Goal: Task Accomplishment & Management: Manage account settings

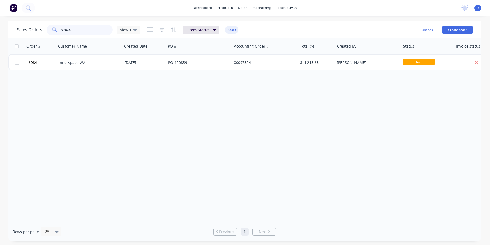
type input "97824"
click at [33, 67] on button "6984" at bounding box center [43, 63] width 32 height 16
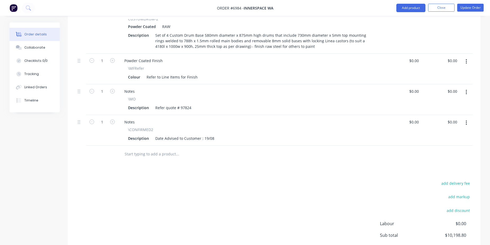
scroll to position [389, 0]
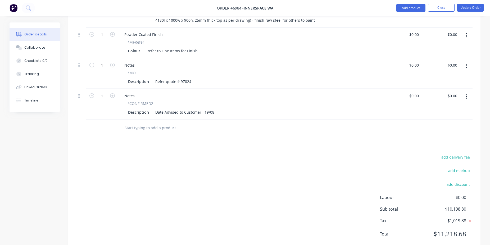
click at [463, 92] on button "button" at bounding box center [466, 97] width 12 height 10
click at [432, 139] on div "Delete" at bounding box center [447, 143] width 41 height 8
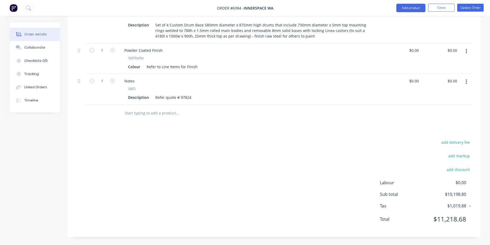
scroll to position [358, 0]
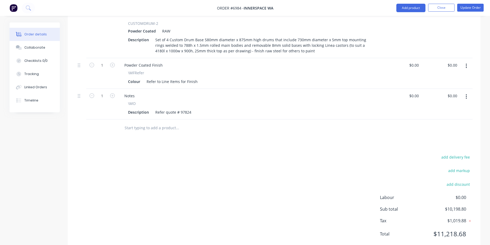
click at [164, 123] on input "text" at bounding box center [177, 128] width 106 height 11
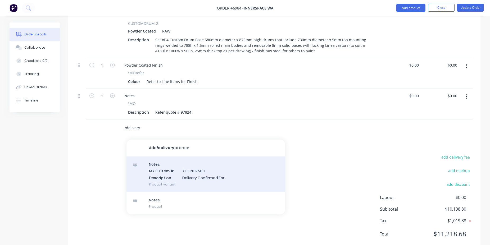
type input "/delivery"
click at [178, 157] on div "Notes MYOB Item # \CONFIRMED Description Delivery Confirmed For: Product variant" at bounding box center [205, 175] width 159 height 36
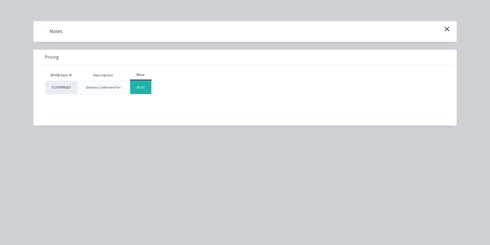
click at [135, 92] on div "$0.00" at bounding box center [140, 87] width 21 height 13
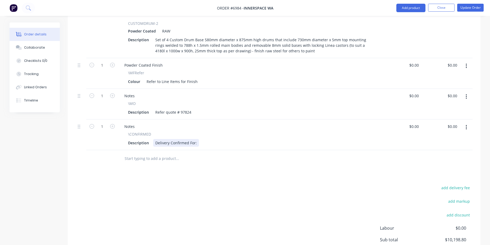
click at [198, 139] on div "Description Delivery Confirmed For:" at bounding box center [249, 143] width 246 height 8
click at [196, 139] on div "Delivery Confirmed For:" at bounding box center [176, 143] width 46 height 8
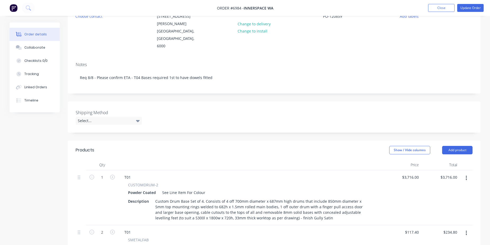
scroll to position [0, 0]
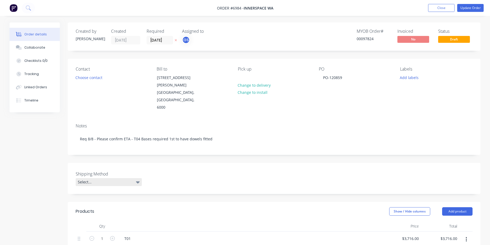
click at [135, 178] on div "Select..." at bounding box center [109, 182] width 66 height 8
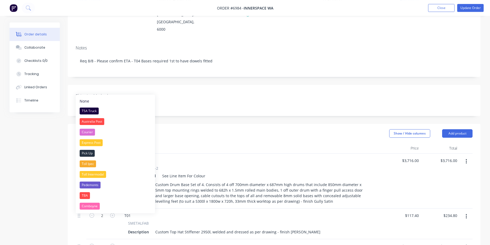
scroll to position [81, 0]
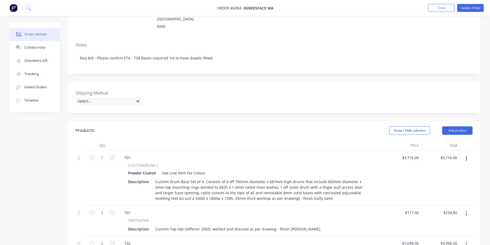
click at [216, 84] on div "Shipping Method Select..." at bounding box center [274, 97] width 413 height 31
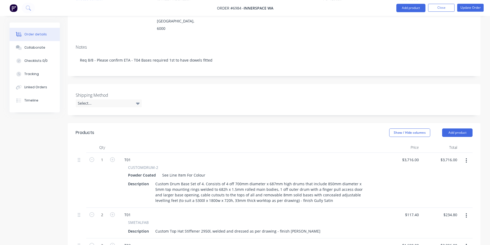
scroll to position [27, 0]
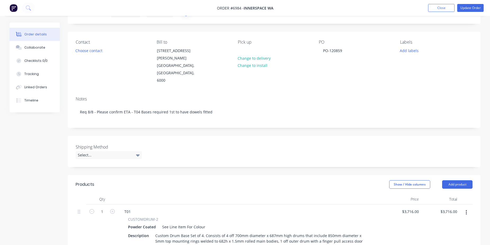
drag, startPoint x: 139, startPoint y: 133, endPoint x: 136, endPoint y: 136, distance: 3.9
click at [139, 144] on label "Shipping Method" at bounding box center [109, 147] width 66 height 6
click at [136, 144] on div "Shipping Method Select..." at bounding box center [109, 151] width 66 height 15
click at [136, 151] on div "Select..." at bounding box center [109, 155] width 66 height 8
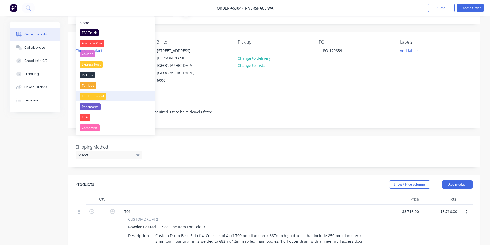
click at [93, 95] on div "Toll Intermodal" at bounding box center [93, 96] width 26 height 7
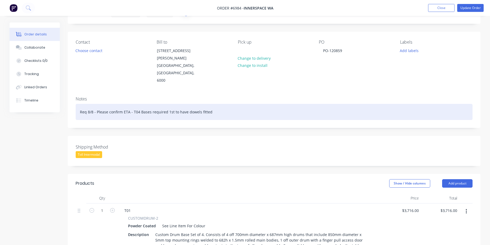
scroll to position [0, 0]
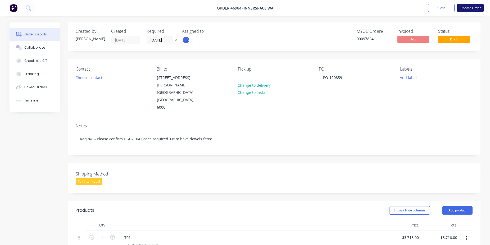
click at [476, 9] on button "Update Order" at bounding box center [470, 8] width 26 height 8
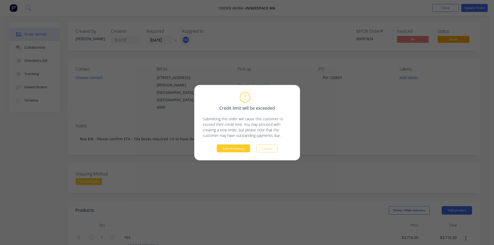
click at [243, 148] on button "Submit anyway" at bounding box center [233, 148] width 33 height 8
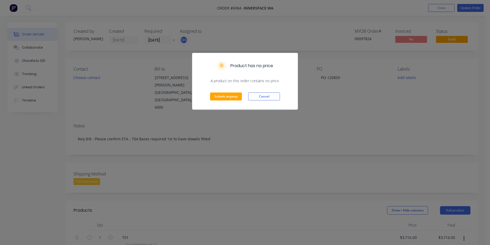
click at [226, 102] on div "Submit anyway Cancel" at bounding box center [244, 97] width 105 height 26
click at [229, 97] on button "Submit anyway" at bounding box center [226, 97] width 32 height 8
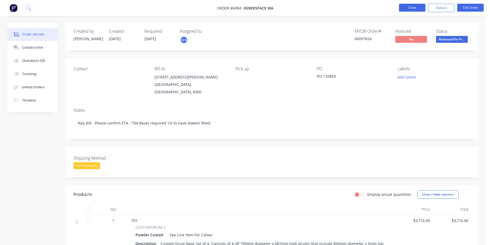
click at [409, 7] on button "Close" at bounding box center [412, 8] width 26 height 8
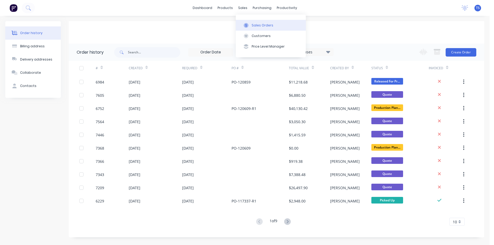
click at [248, 21] on button "Sales Orders" at bounding box center [271, 25] width 70 height 11
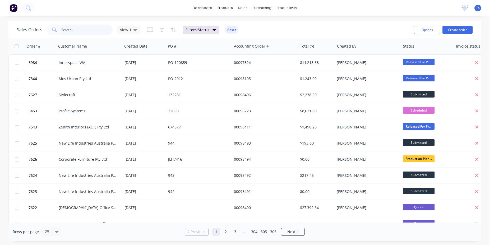
click at [82, 28] on input "text" at bounding box center [87, 30] width 52 height 11
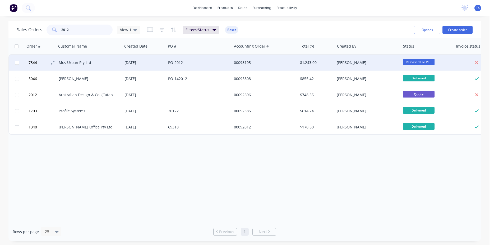
type input "2012"
click at [33, 62] on span "7344" at bounding box center [33, 62] width 8 height 5
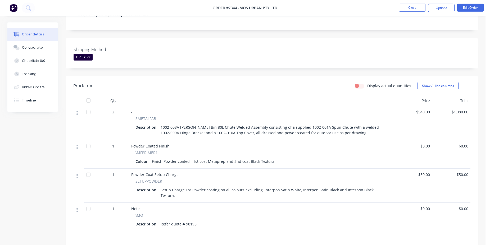
scroll to position [135, 0]
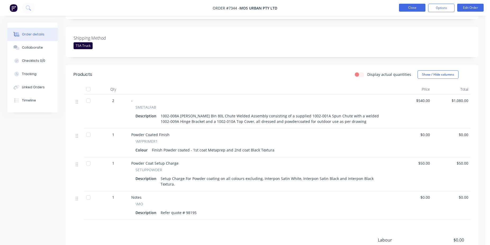
click at [416, 10] on button "Close" at bounding box center [412, 8] width 26 height 8
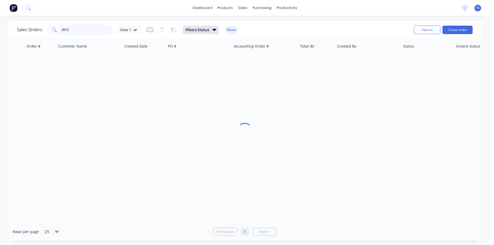
click at [90, 28] on input "2012" at bounding box center [87, 30] width 52 height 11
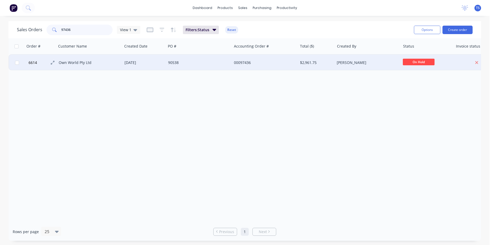
type input "97436"
click at [32, 64] on span "6614" at bounding box center [33, 62] width 8 height 5
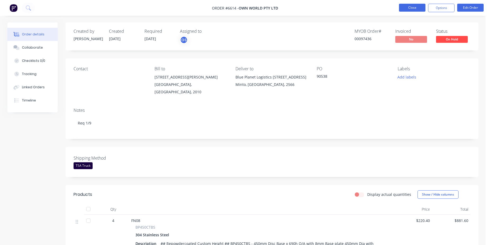
click at [412, 9] on button "Close" at bounding box center [412, 8] width 26 height 8
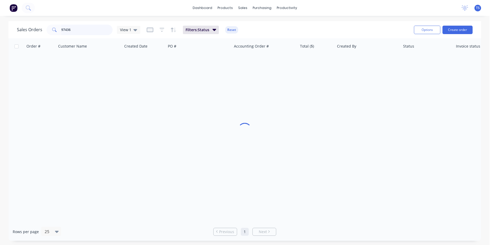
click at [92, 27] on input "97436" at bounding box center [87, 30] width 52 height 11
drag, startPoint x: 90, startPoint y: 30, endPoint x: 82, endPoint y: 28, distance: 8.1
click at [89, 29] on input "97436" at bounding box center [87, 30] width 52 height 11
click at [81, 30] on input "97436" at bounding box center [87, 30] width 52 height 11
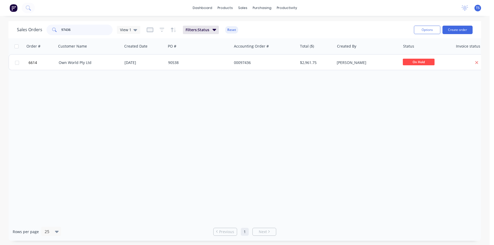
click at [81, 30] on input "97436" at bounding box center [87, 30] width 52 height 11
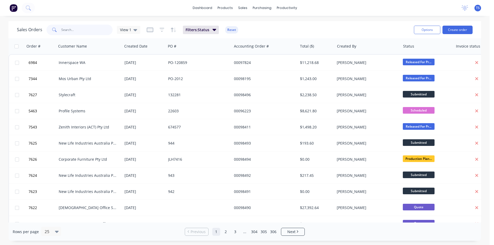
click at [77, 29] on input "text" at bounding box center [87, 30] width 52 height 11
click at [82, 30] on input "text" at bounding box center [87, 30] width 52 height 11
click at [70, 33] on input "text" at bounding box center [87, 30] width 52 height 11
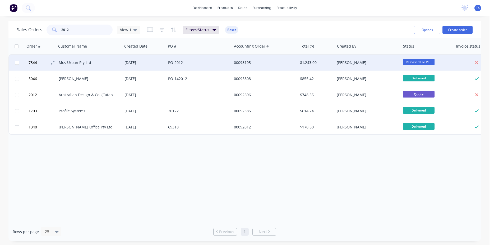
type input "2012"
click at [33, 68] on button "7344" at bounding box center [43, 63] width 32 height 16
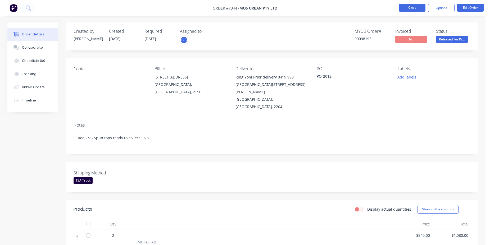
click at [403, 7] on button "Close" at bounding box center [412, 8] width 26 height 8
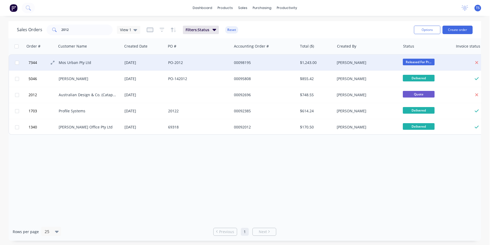
click at [34, 68] on button "7344" at bounding box center [43, 63] width 32 height 16
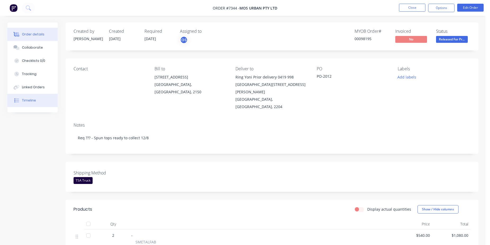
click at [22, 95] on button "Timeline" at bounding box center [32, 100] width 50 height 13
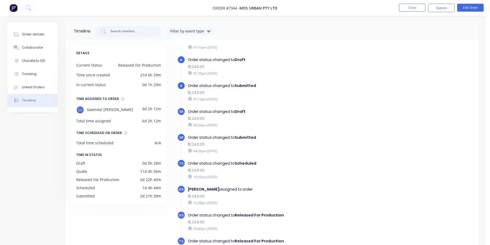
scroll to position [41, 0]
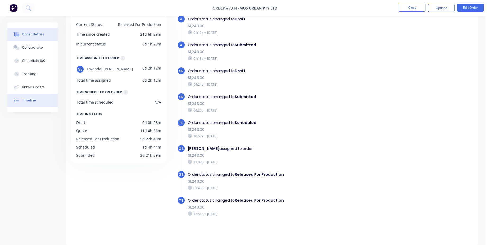
click at [20, 30] on button "Order details" at bounding box center [32, 34] width 50 height 13
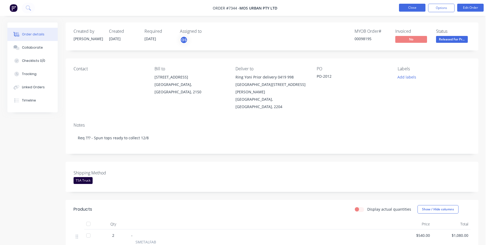
click at [405, 7] on button "Close" at bounding box center [412, 8] width 26 height 8
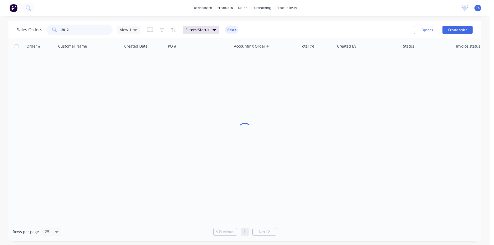
click at [78, 30] on input "2012" at bounding box center [87, 30] width 52 height 11
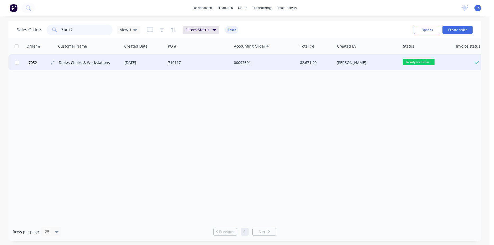
type input "710117"
click at [35, 67] on button "7052" at bounding box center [43, 63] width 32 height 16
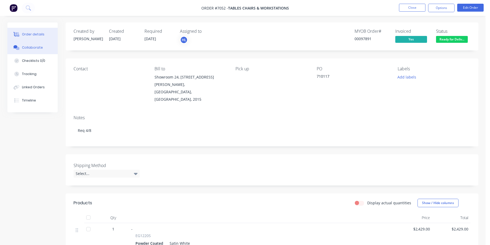
click at [39, 49] on div "Collaborate" at bounding box center [32, 47] width 21 height 5
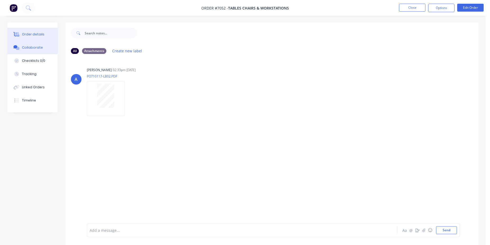
click at [25, 35] on div "Order details" at bounding box center [33, 34] width 22 height 5
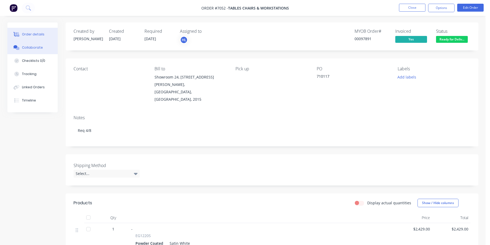
click at [47, 50] on button "Collaborate" at bounding box center [32, 47] width 50 height 13
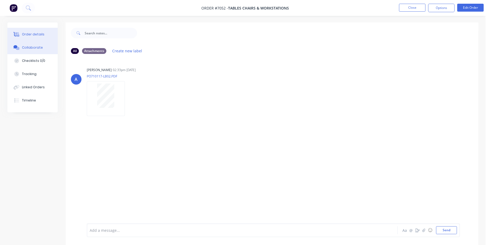
click at [42, 36] on div "Order details" at bounding box center [33, 34] width 22 height 5
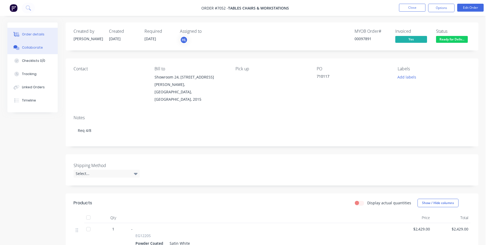
click at [33, 47] on div "Collaborate" at bounding box center [32, 47] width 21 height 5
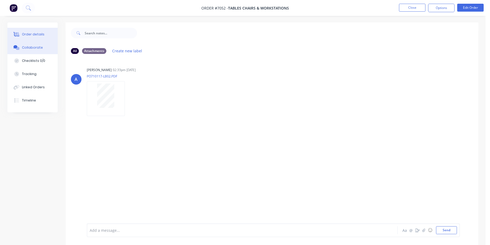
click at [34, 39] on button "Order details" at bounding box center [32, 34] width 50 height 13
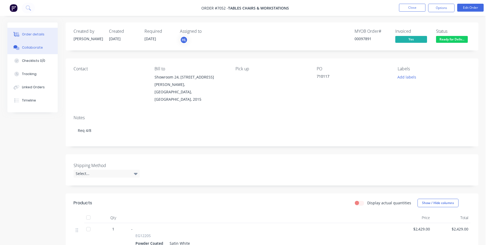
click at [44, 49] on button "Collaborate" at bounding box center [32, 47] width 50 height 13
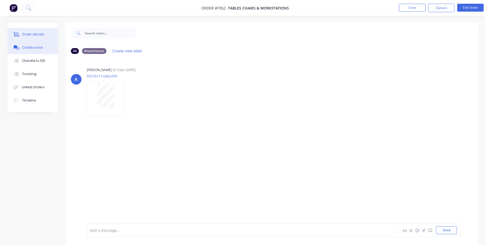
click at [45, 32] on button "Order details" at bounding box center [32, 34] width 50 height 13
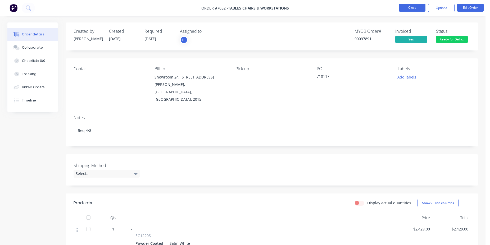
click at [416, 7] on button "Close" at bounding box center [412, 8] width 26 height 8
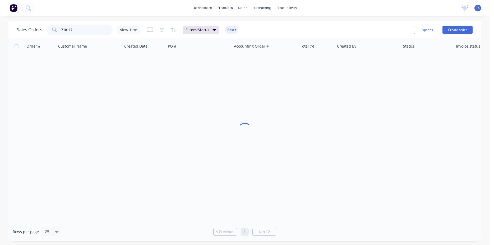
click at [73, 33] on input "710117" at bounding box center [87, 30] width 52 height 11
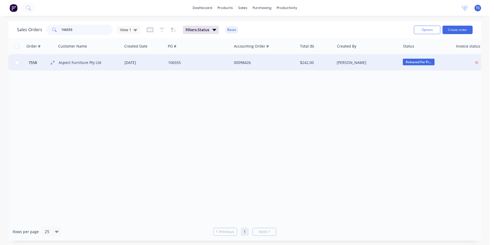
type input "106555"
click at [39, 63] on button "7558" at bounding box center [43, 63] width 32 height 16
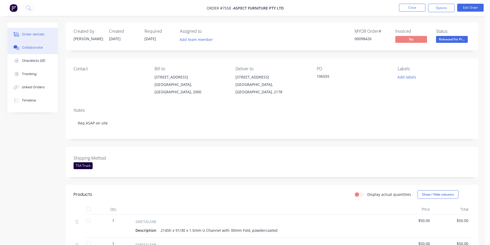
click at [44, 46] on button "Collaborate" at bounding box center [32, 47] width 50 height 13
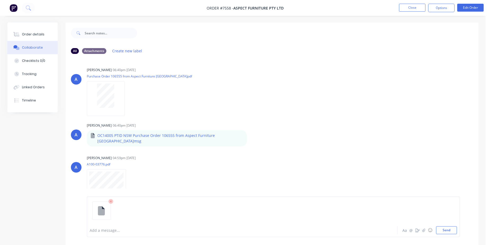
click at [109, 235] on div "Add a message... Aa @ ☺ Send" at bounding box center [273, 217] width 373 height 41
click at [119, 230] on div at bounding box center [227, 231] width 275 height 6
click at [438, 234] on button "Send" at bounding box center [446, 230] width 21 height 8
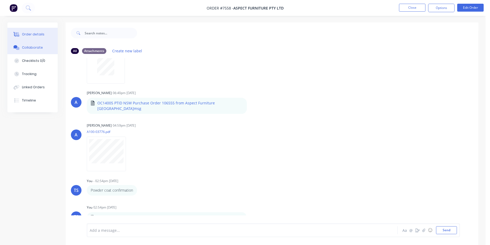
click at [39, 35] on div "Order details" at bounding box center [33, 34] width 22 height 5
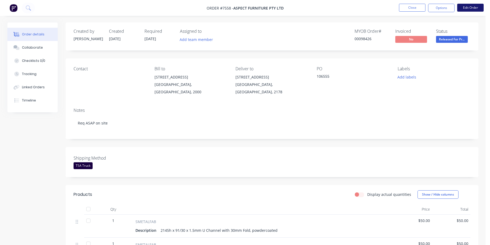
click at [464, 8] on button "Edit Order" at bounding box center [470, 8] width 26 height 8
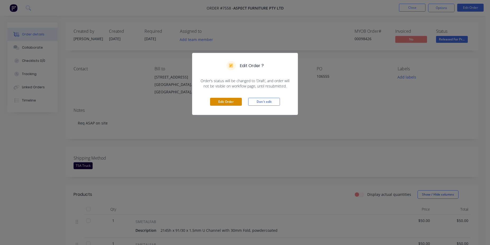
click at [226, 102] on button "Edit Order" at bounding box center [226, 102] width 32 height 8
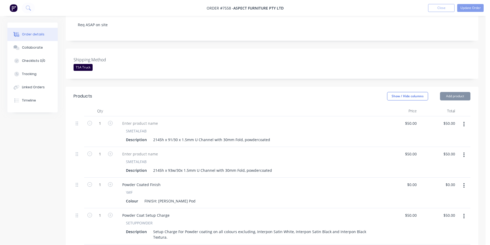
scroll to position [135, 0]
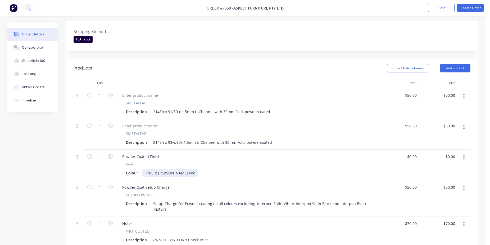
click at [177, 169] on div "FINISH: [PERSON_NAME] Pod" at bounding box center [169, 173] width 55 height 8
drag, startPoint x: 185, startPoint y: 168, endPoint x: 159, endPoint y: 165, distance: 25.8
click at [159, 169] on div "FINISH: [PERSON_NAME] Pod" at bounding box center [169, 173] width 55 height 8
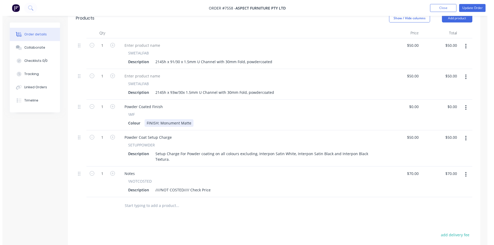
scroll to position [216, 0]
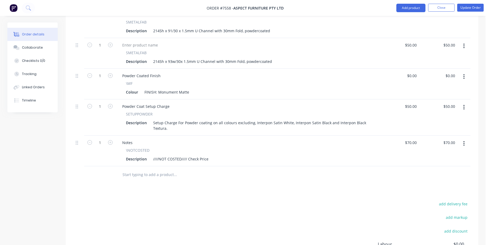
click at [162, 172] on input "text" at bounding box center [175, 175] width 106 height 11
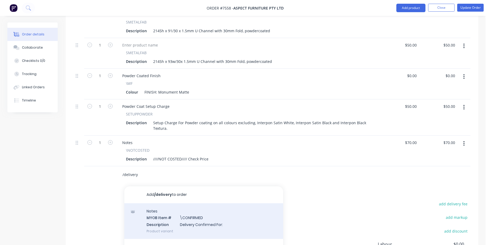
type input "/delivery"
click at [207, 221] on div "Notes MYOB Item # \CONFIRMED Description Delivery Confirmed For: Product variant" at bounding box center [203, 221] width 159 height 36
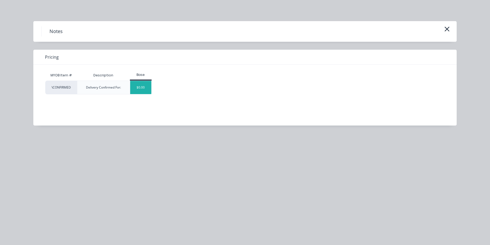
click at [141, 90] on div "$0.00" at bounding box center [140, 87] width 21 height 13
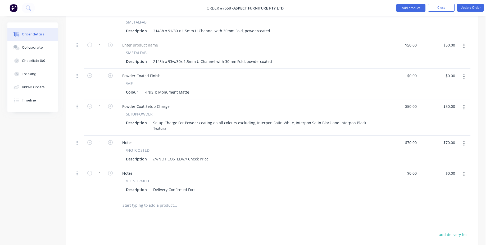
click at [196, 186] on div "Description Delivery Confirmed For:" at bounding box center [247, 190] width 246 height 8
click at [195, 186] on div "Delivery Confirmed For:" at bounding box center [174, 190] width 46 height 8
click at [462, 9] on button "Update Order" at bounding box center [470, 8] width 26 height 8
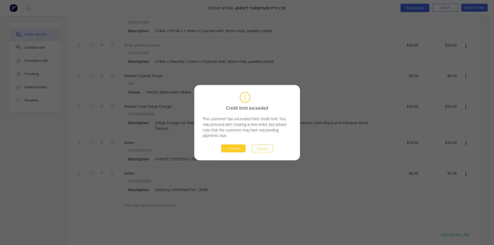
click at [231, 148] on button "Continue" at bounding box center [233, 148] width 24 height 8
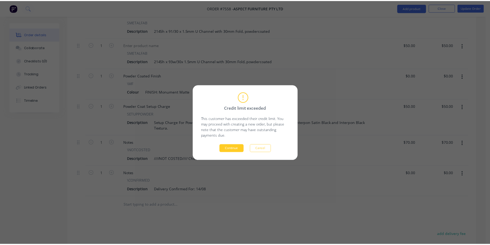
scroll to position [213, 0]
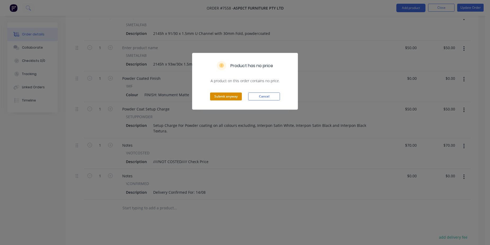
click at [222, 97] on button "Submit anyway" at bounding box center [226, 97] width 32 height 8
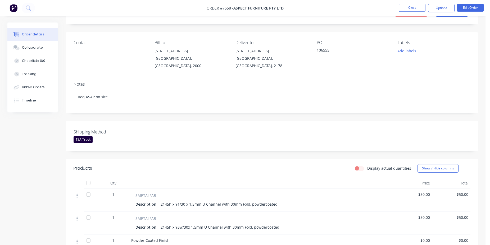
scroll to position [0, 0]
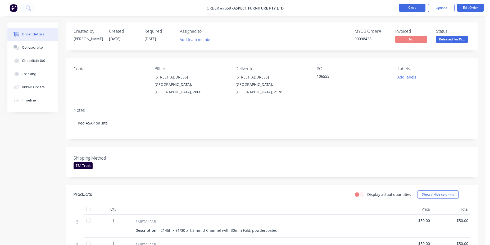
click at [411, 7] on button "Close" at bounding box center [412, 8] width 26 height 8
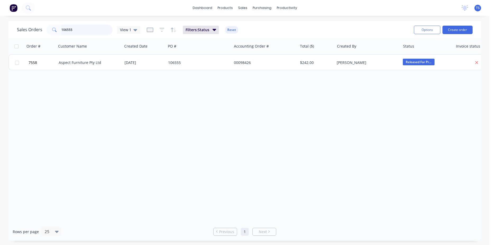
click at [86, 30] on input "106555" at bounding box center [87, 30] width 52 height 11
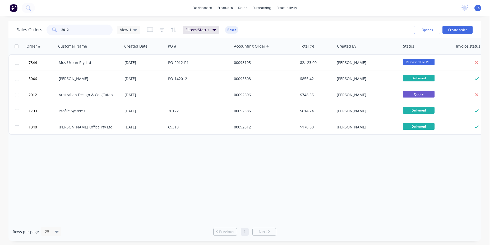
type input "2012"
click at [37, 68] on button "7344" at bounding box center [43, 63] width 32 height 16
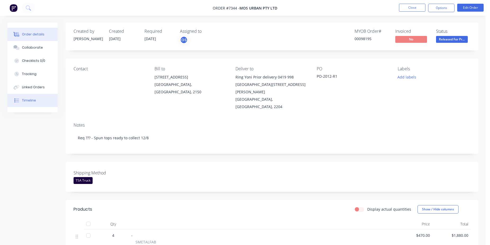
click at [36, 103] on button "Timeline" at bounding box center [32, 100] width 50 height 13
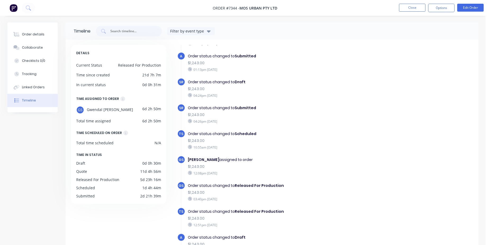
scroll to position [224, 0]
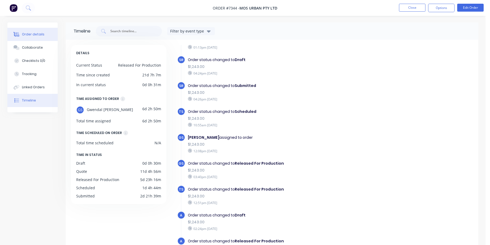
click at [47, 30] on button "Order details" at bounding box center [32, 34] width 50 height 13
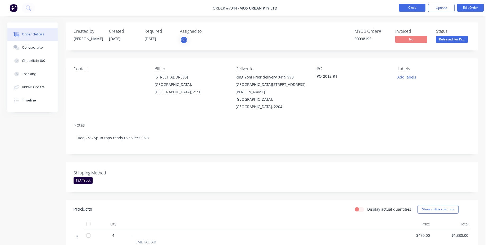
click at [414, 8] on button "Close" at bounding box center [412, 8] width 26 height 8
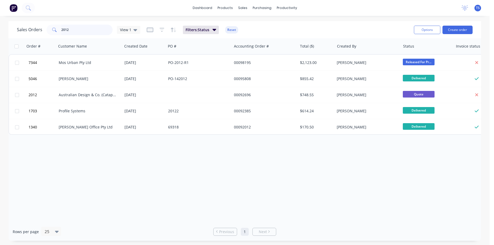
click at [71, 30] on input "2012" at bounding box center [87, 30] width 52 height 11
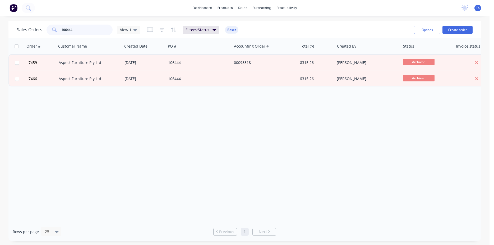
type input "106444"
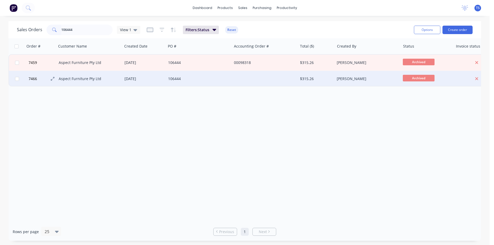
click at [34, 75] on button "7466" at bounding box center [43, 79] width 32 height 16
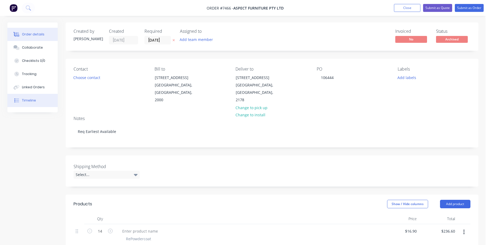
click at [39, 104] on button "Timeline" at bounding box center [32, 100] width 50 height 13
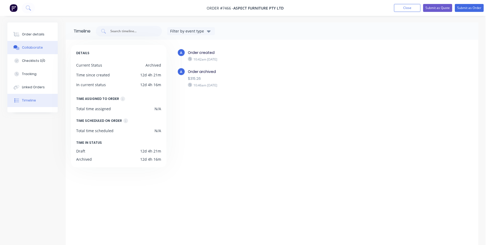
click at [43, 42] on button "Collaborate" at bounding box center [32, 47] width 50 height 13
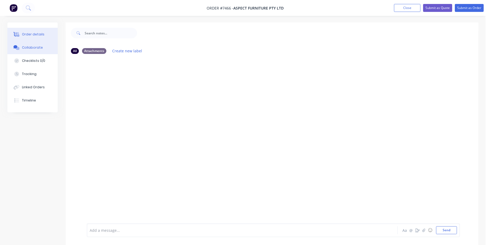
click at [39, 29] on button "Order details" at bounding box center [32, 34] width 50 height 13
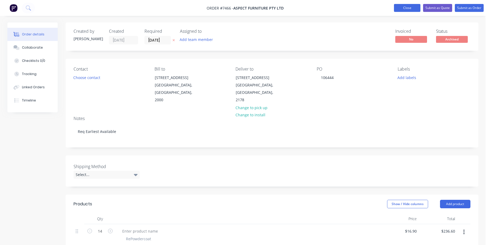
click at [408, 7] on button "Close" at bounding box center [407, 8] width 26 height 8
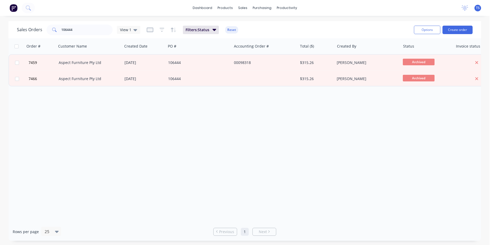
click at [29, 66] on button "7459" at bounding box center [43, 63] width 32 height 16
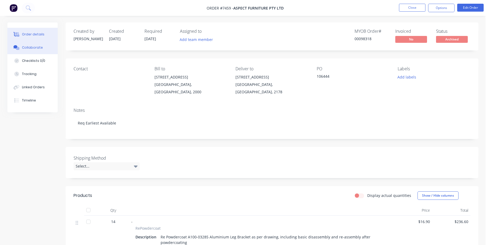
click at [42, 44] on button "Collaborate" at bounding box center [32, 47] width 50 height 13
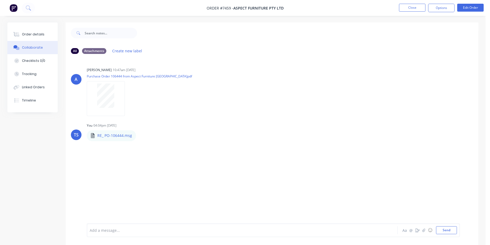
drag, startPoint x: 41, startPoint y: 43, endPoint x: 44, endPoint y: 38, distance: 6.3
click at [41, 43] on button "Collaborate" at bounding box center [32, 47] width 50 height 13
click at [45, 36] on button "Order details" at bounding box center [32, 34] width 50 height 13
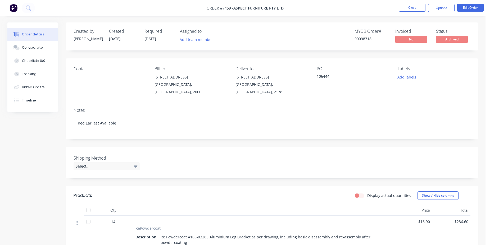
click at [396, 6] on ul "Close Options Edit Order" at bounding box center [440, 8] width 97 height 8
click at [408, 7] on button "Close" at bounding box center [412, 8] width 26 height 8
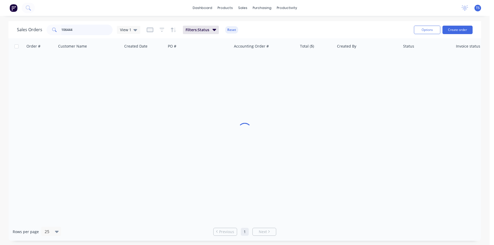
click at [79, 28] on input "106444" at bounding box center [87, 30] width 52 height 11
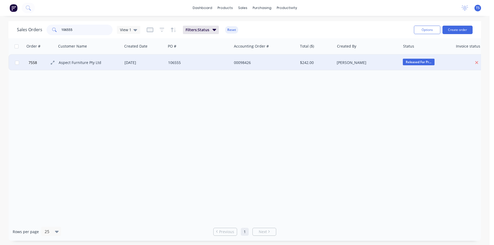
type input "106555"
click at [29, 63] on span "7558" at bounding box center [33, 62] width 8 height 5
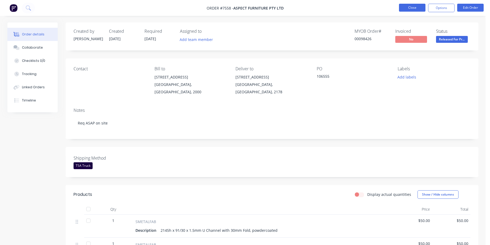
click at [419, 5] on button "Close" at bounding box center [412, 8] width 26 height 8
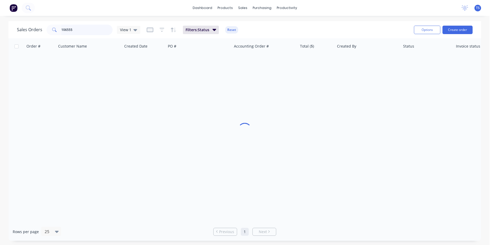
click at [80, 29] on input "106555" at bounding box center [87, 30] width 52 height 11
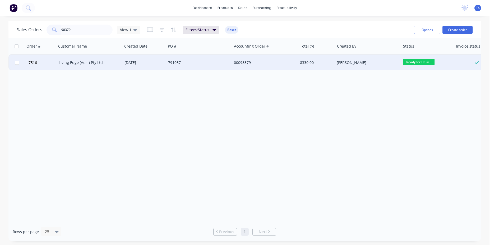
click at [420, 65] on span "Ready for Deliv..." at bounding box center [419, 62] width 32 height 7
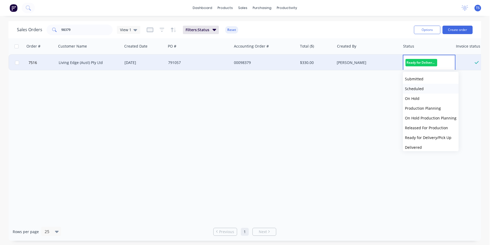
scroll to position [19, 0]
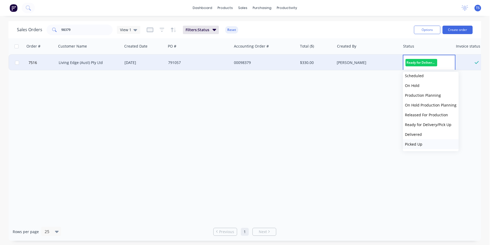
click at [427, 144] on button "Picked Up" at bounding box center [431, 144] width 56 height 10
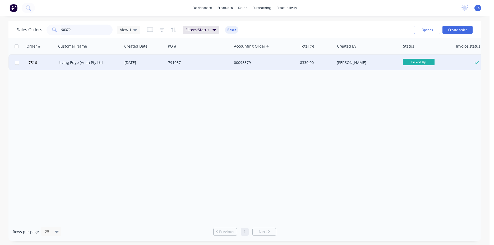
click at [88, 31] on input "98379" at bounding box center [87, 30] width 52 height 11
click at [426, 61] on span "Ready for Deliv..." at bounding box center [419, 62] width 32 height 7
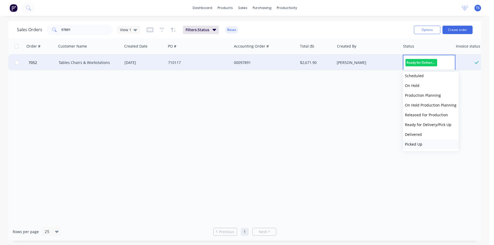
click at [424, 144] on button "Picked Up" at bounding box center [431, 144] width 56 height 10
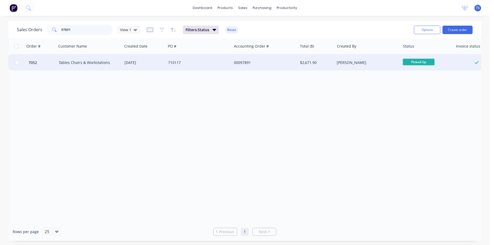
click at [85, 31] on input "97891" at bounding box center [87, 30] width 52 height 11
click at [416, 63] on span "Ready for Deliv..." at bounding box center [419, 62] width 32 height 7
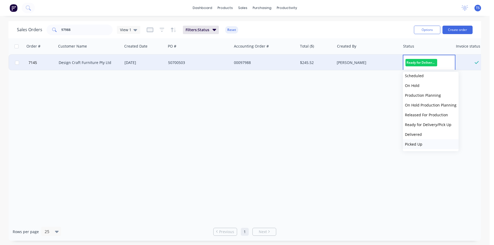
click at [418, 145] on span "Picked Up" at bounding box center [413, 144] width 17 height 5
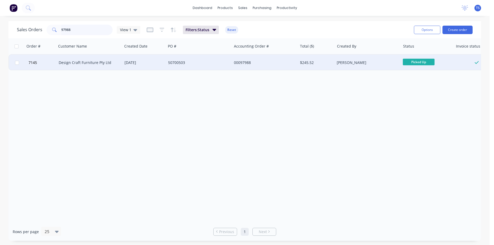
click at [81, 30] on input "97988" at bounding box center [87, 30] width 52 height 11
click at [422, 62] on span "Ready for Deliv..." at bounding box center [419, 62] width 32 height 7
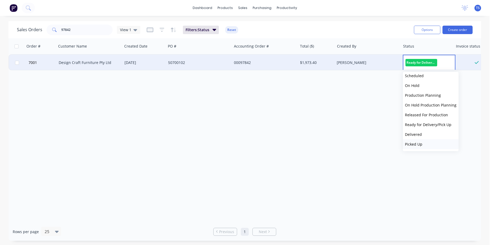
click at [425, 142] on button "Picked Up" at bounding box center [431, 144] width 56 height 10
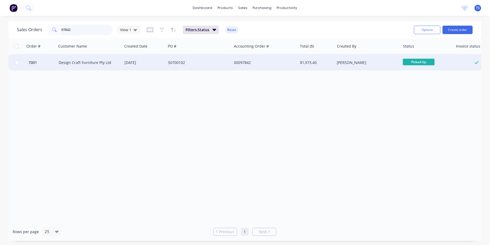
click at [95, 33] on input "97842" at bounding box center [87, 30] width 52 height 11
type input "98378"
click at [416, 61] on span "Ready for Deliv..." at bounding box center [419, 62] width 32 height 7
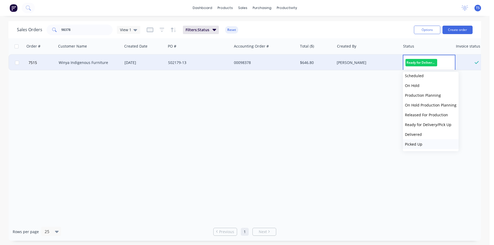
click at [430, 145] on button "Picked Up" at bounding box center [431, 144] width 56 height 10
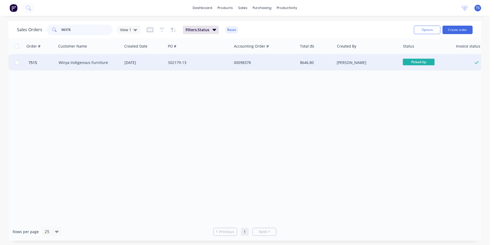
click at [85, 31] on input "98378" at bounding box center [87, 30] width 52 height 11
click at [81, 30] on input "98378" at bounding box center [87, 30] width 52 height 11
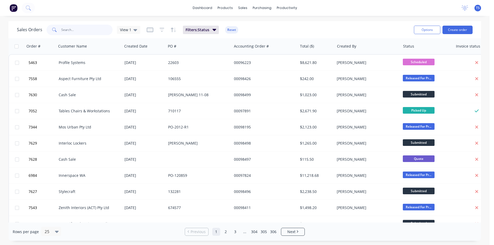
click at [78, 35] on input "text" at bounding box center [87, 30] width 52 height 11
click at [78, 30] on input "text" at bounding box center [87, 30] width 52 height 11
click at [76, 34] on input "text" at bounding box center [87, 30] width 52 height 11
click at [83, 31] on input "text" at bounding box center [87, 30] width 52 height 11
click at [258, 23] on button "Sales Orders" at bounding box center [271, 25] width 70 height 11
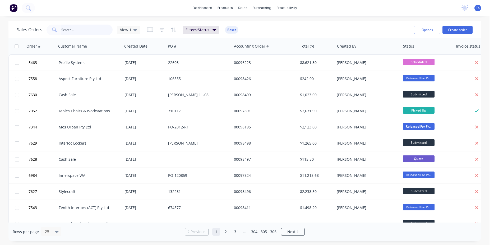
click at [92, 33] on input "text" at bounding box center [87, 30] width 52 height 11
click at [349, 33] on div "Sales Orders View 1 Filters: Status Reset" at bounding box center [213, 29] width 393 height 13
click at [77, 30] on input "text" at bounding box center [87, 30] width 52 height 11
click at [77, 29] on input "text" at bounding box center [87, 30] width 52 height 11
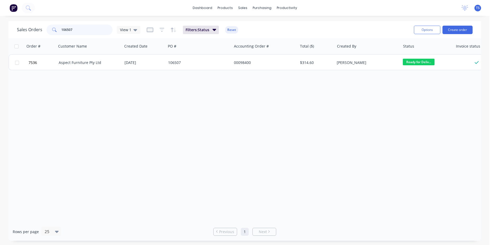
type input "106507"
click at [80, 30] on input "106507" at bounding box center [87, 30] width 52 height 11
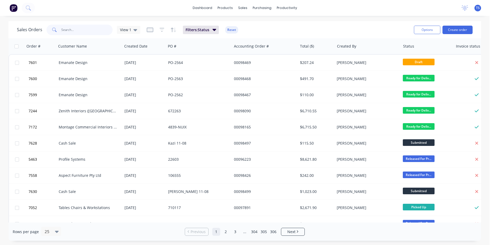
click at [77, 32] on input "text" at bounding box center [87, 30] width 52 height 11
click at [292, 25] on div "Sales Orders View 1 Filters: Status Reset" at bounding box center [213, 29] width 393 height 13
click at [74, 32] on input "text" at bounding box center [87, 30] width 52 height 11
